Goal: Information Seeking & Learning: Learn about a topic

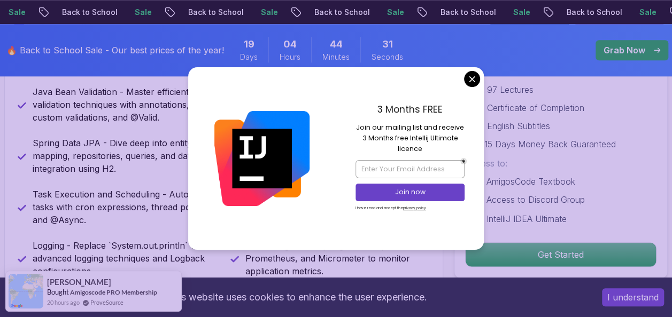
scroll to position [412, 0]
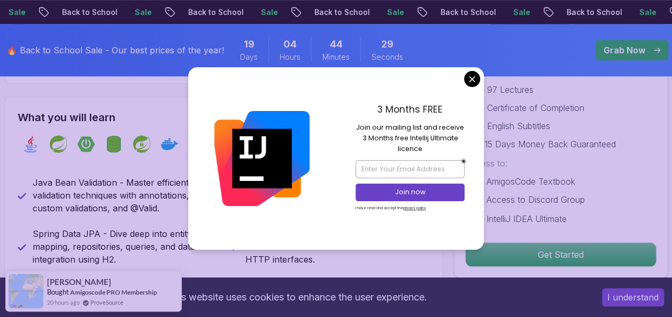
click at [467, 87] on div "3 Months FREE Join our mailing list and receive 3 Months free Intellij Ultimate…" at bounding box center [410, 158] width 148 height 183
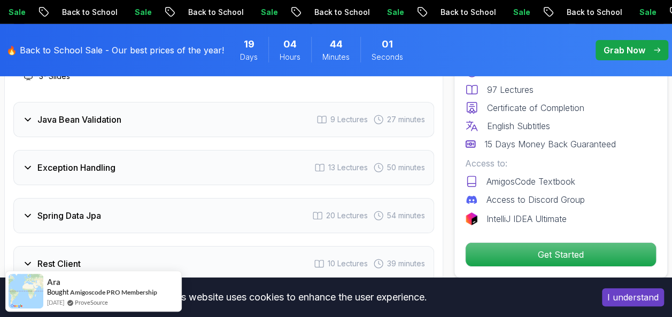
scroll to position [1743, 0]
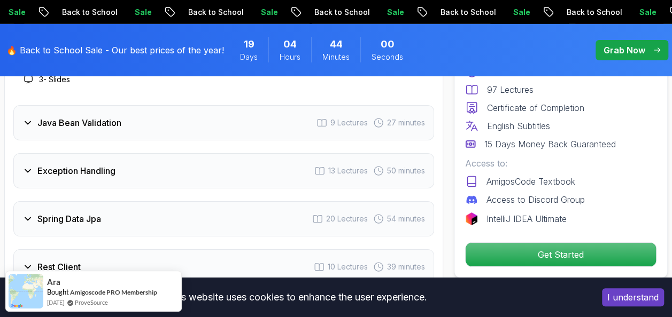
click at [25, 126] on div "Java Bean Validation" at bounding box center [71, 123] width 99 height 13
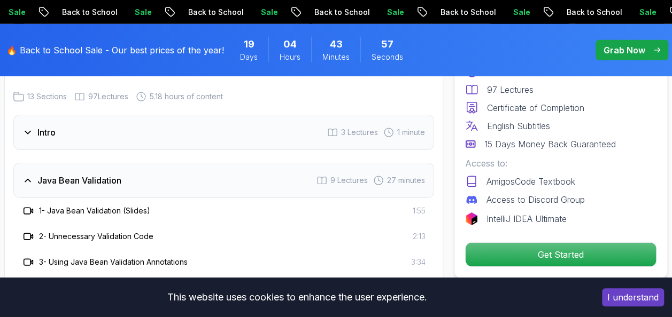
scroll to position [1594, 0]
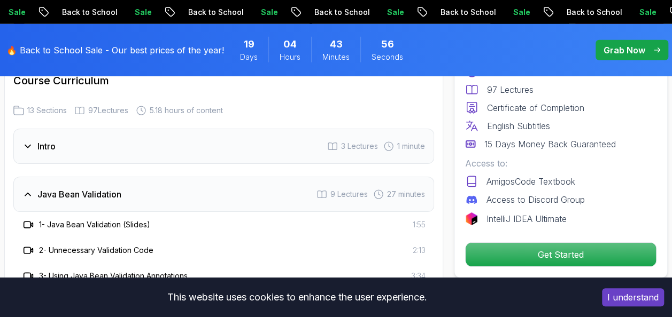
click at [24, 143] on icon at bounding box center [27, 146] width 11 height 11
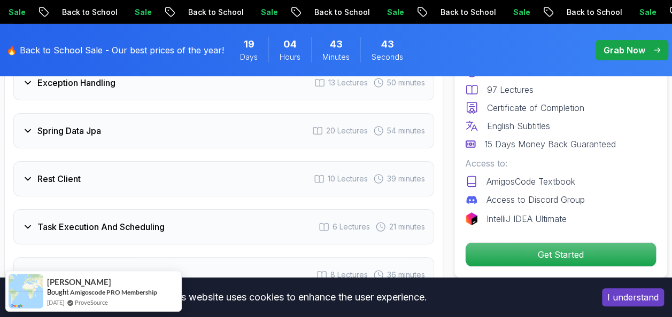
scroll to position [1832, 0]
click at [33, 124] on div "Spring Data Jpa" at bounding box center [61, 130] width 79 height 13
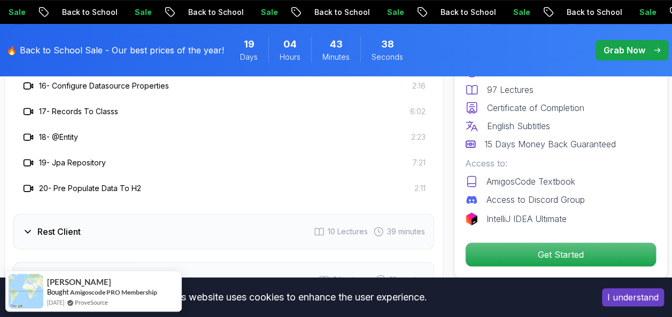
scroll to position [2215, 0]
click at [31, 228] on icon at bounding box center [27, 231] width 11 height 11
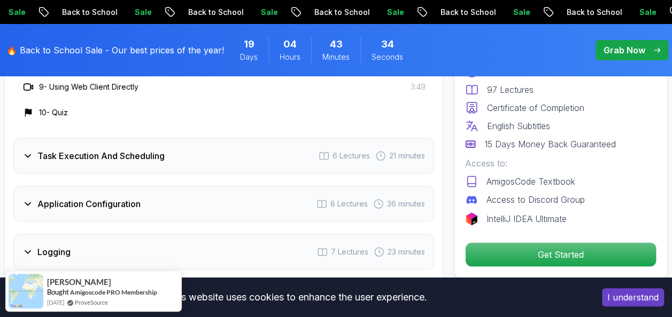
scroll to position [2077, 0]
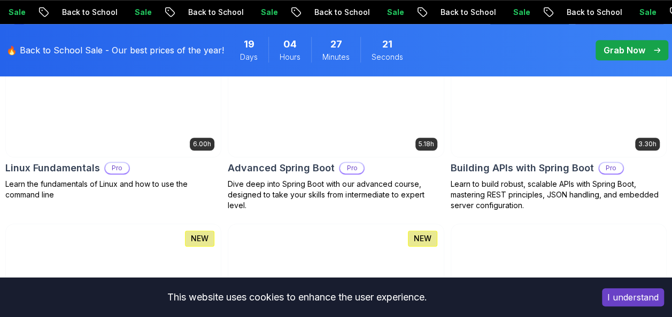
scroll to position [420, 0]
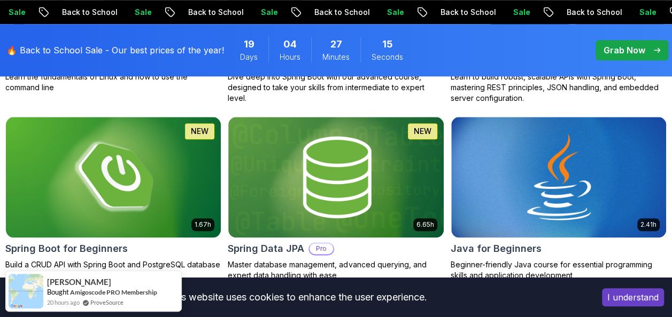
scroll to position [521, 0]
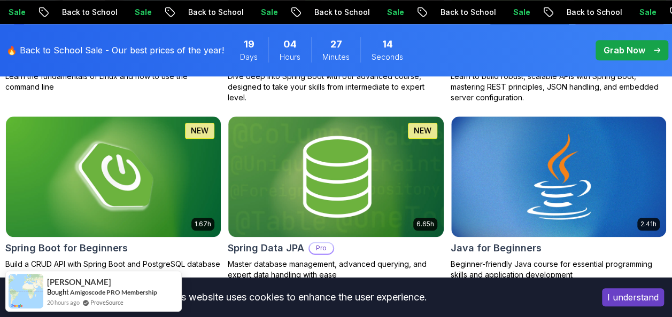
click at [631, 302] on button "I understand" at bounding box center [633, 298] width 62 height 18
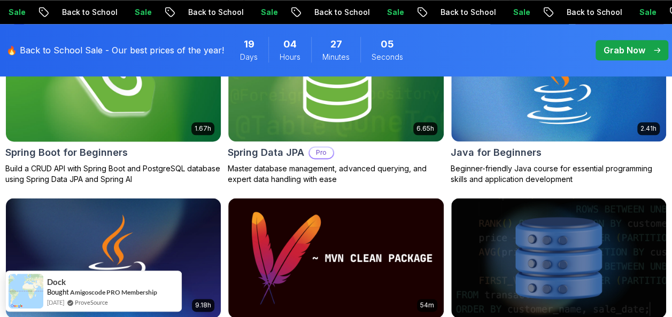
scroll to position [613, 0]
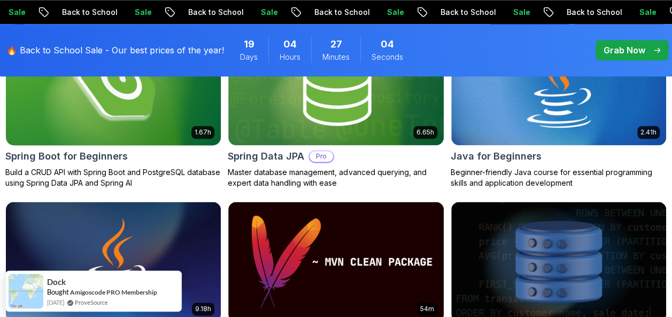
click at [126, 124] on img at bounding box center [114, 85] width 226 height 127
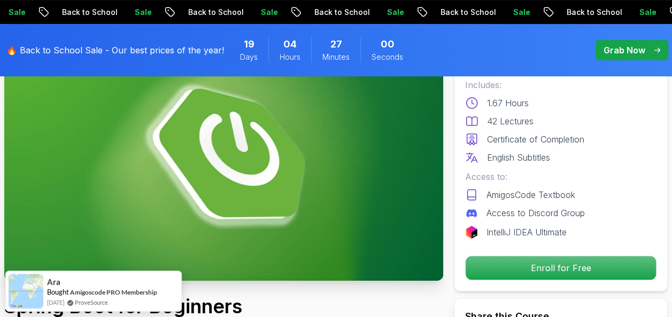
scroll to position [113, 0]
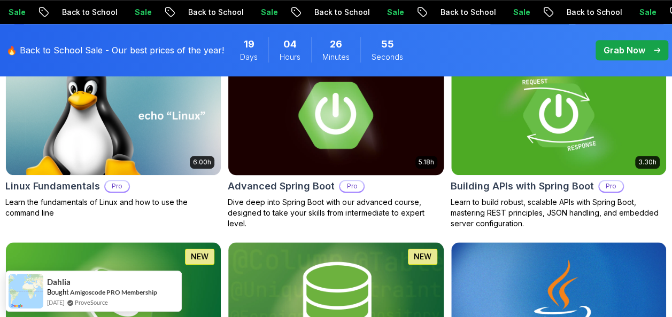
scroll to position [397, 0]
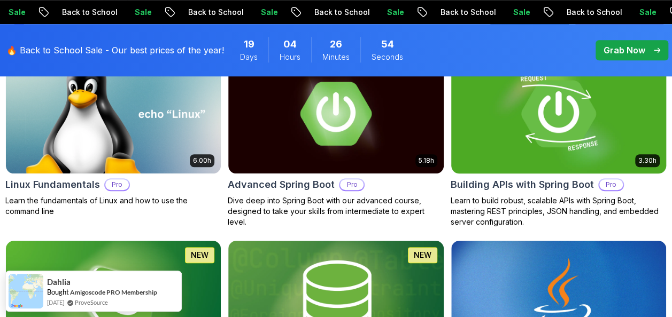
click at [537, 127] on img at bounding box center [559, 113] width 226 height 127
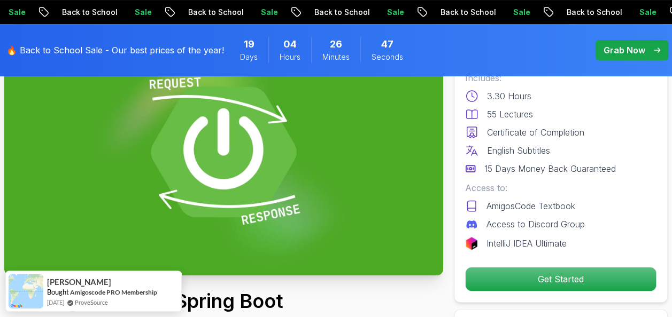
scroll to position [170, 0]
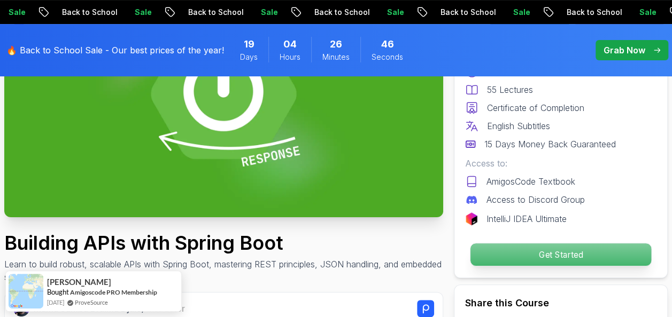
click at [539, 257] on p "Get Started" at bounding box center [560, 255] width 181 height 22
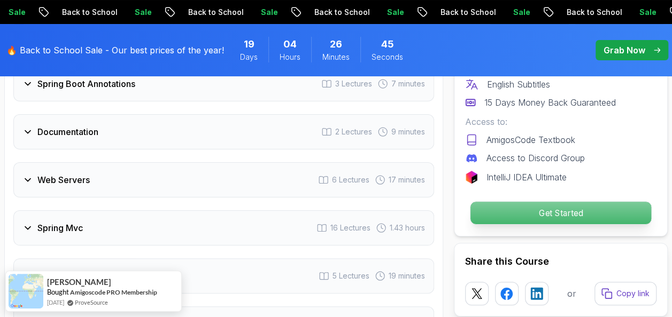
scroll to position [2522, 0]
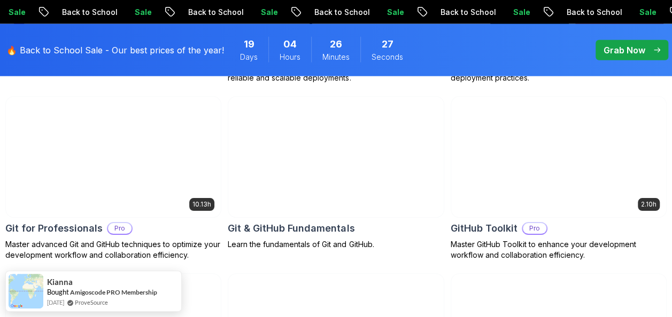
scroll to position [1261, 0]
